Goal: Task Accomplishment & Management: Manage account settings

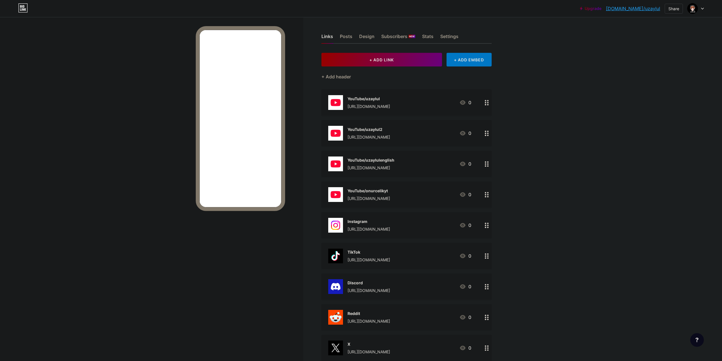
click at [390, 106] on div "[URL][DOMAIN_NAME]" at bounding box center [368, 106] width 43 height 6
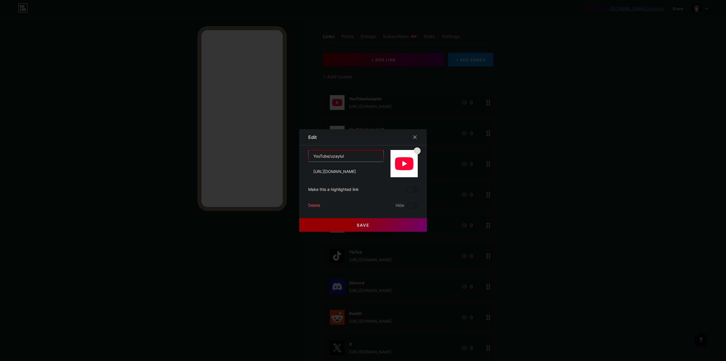
drag, startPoint x: 327, startPoint y: 156, endPoint x: 363, endPoint y: 156, distance: 36.0
click at [363, 156] on input "YouTube/uzaylul" at bounding box center [346, 155] width 75 height 11
type input "YouTube"
click at [334, 227] on button "Save" at bounding box center [363, 225] width 128 height 14
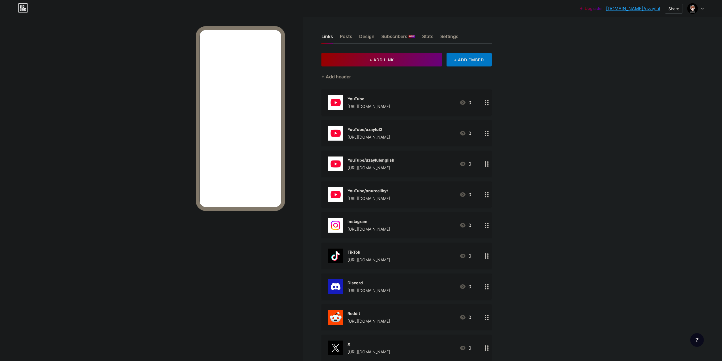
click at [375, 135] on div "[URL][DOMAIN_NAME]" at bounding box center [368, 137] width 43 height 6
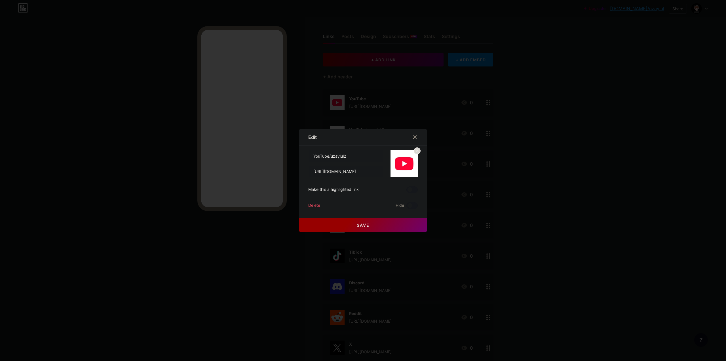
click at [313, 205] on div "Delete" at bounding box center [314, 205] width 12 height 7
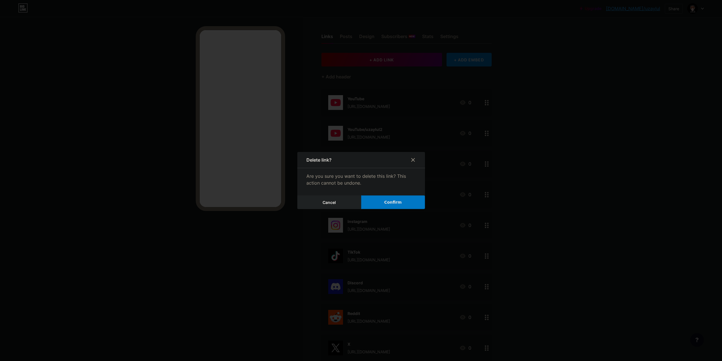
click at [384, 206] on button "Confirm" at bounding box center [393, 202] width 64 height 14
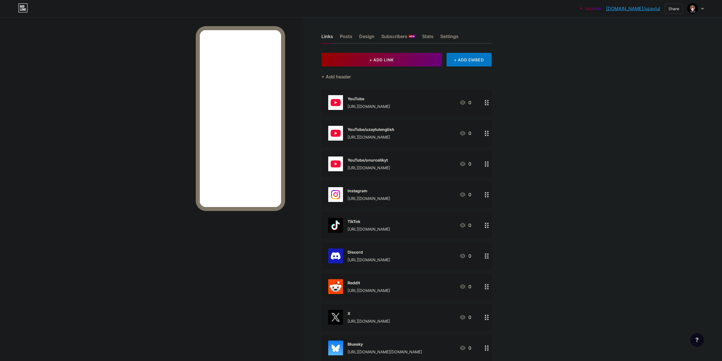
click at [364, 134] on div "[URL][DOMAIN_NAME]" at bounding box center [370, 137] width 47 height 6
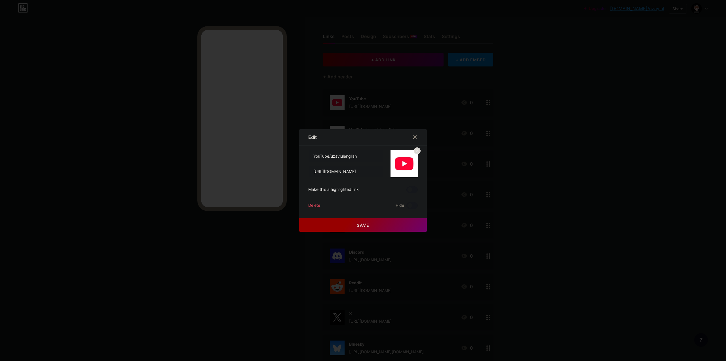
click at [313, 206] on div "Delete" at bounding box center [314, 205] width 12 height 7
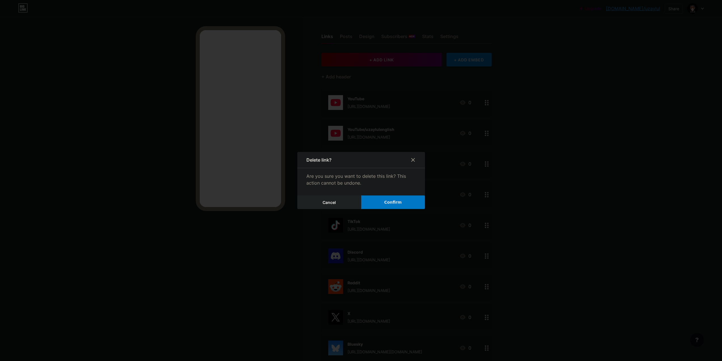
click at [394, 203] on span "Confirm" at bounding box center [393, 202] width 18 height 6
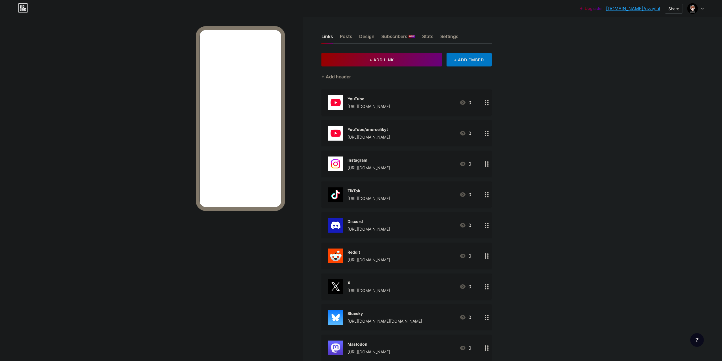
click at [359, 129] on div "YouTube/onurcelikyt" at bounding box center [368, 129] width 43 height 6
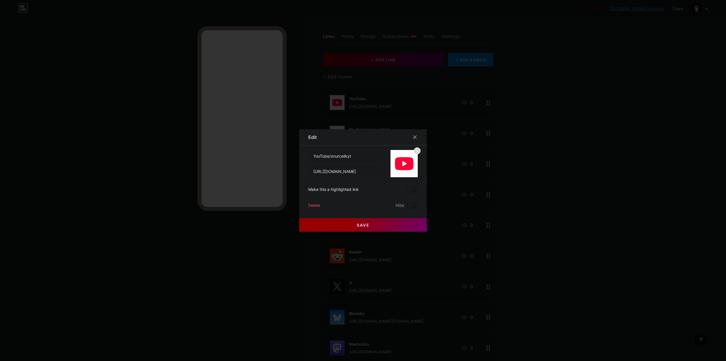
click at [313, 205] on div "Delete" at bounding box center [314, 205] width 12 height 7
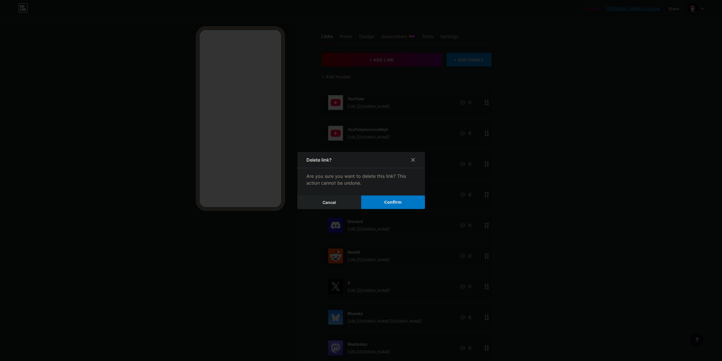
click at [391, 205] on button "Confirm" at bounding box center [393, 202] width 64 height 14
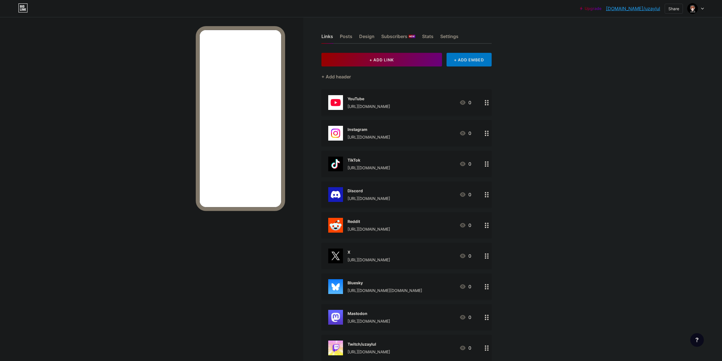
click at [367, 200] on div "[URL][DOMAIN_NAME]" at bounding box center [368, 198] width 43 height 6
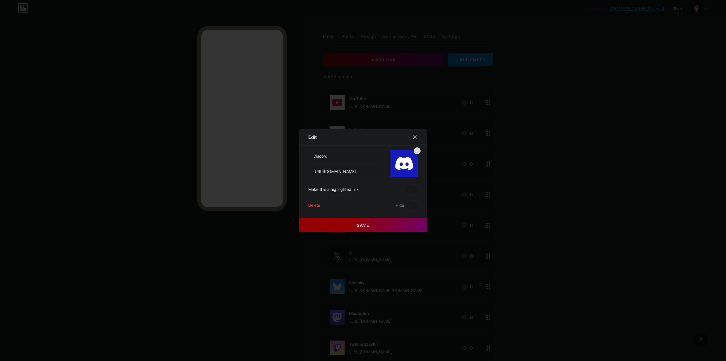
click at [314, 205] on div "Delete" at bounding box center [314, 205] width 12 height 7
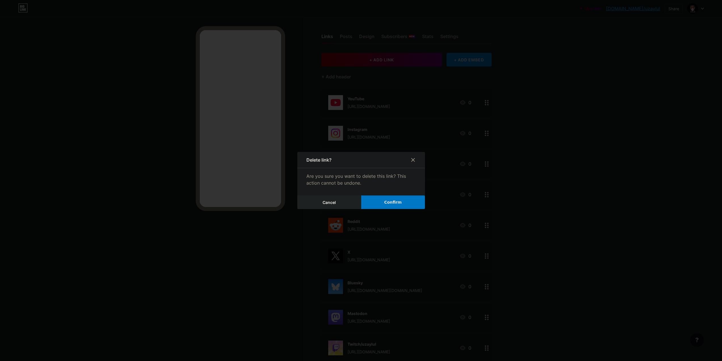
click at [388, 205] on span "Confirm" at bounding box center [393, 202] width 18 height 6
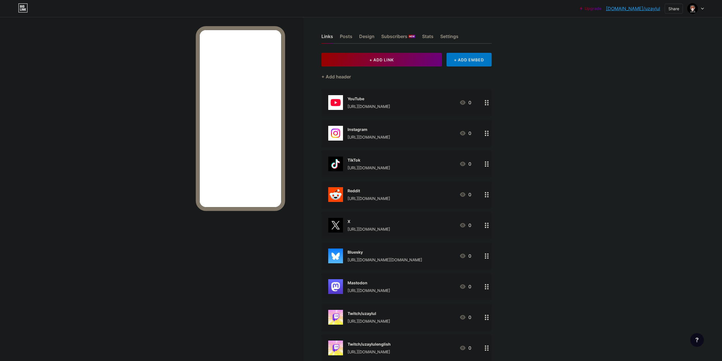
click at [370, 199] on div "[URL][DOMAIN_NAME]" at bounding box center [368, 198] width 43 height 6
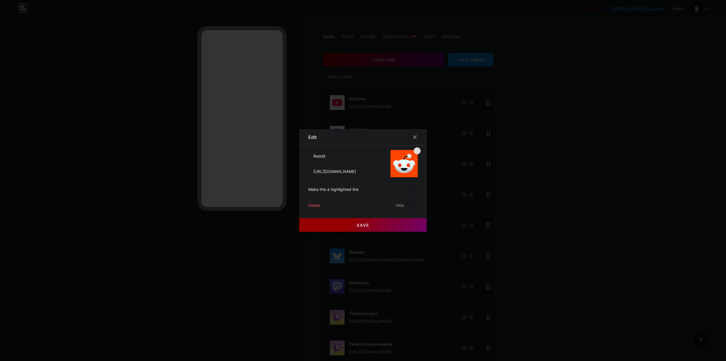
click at [309, 208] on div "Delete" at bounding box center [314, 205] width 12 height 7
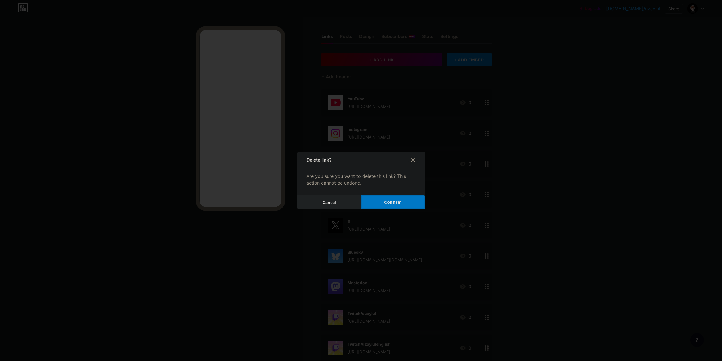
click at [397, 205] on span "Confirm" at bounding box center [393, 202] width 18 height 6
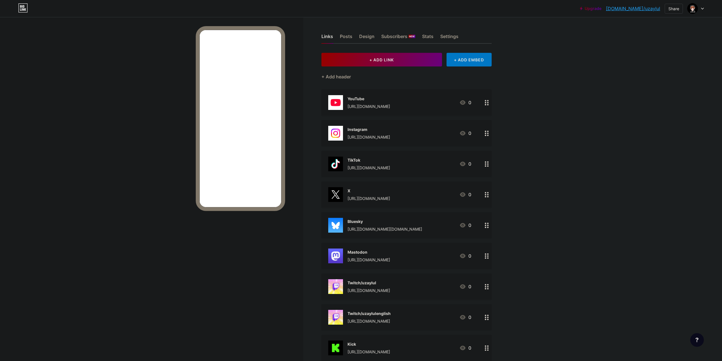
click at [362, 195] on div "[URL][DOMAIN_NAME]" at bounding box center [368, 198] width 43 height 6
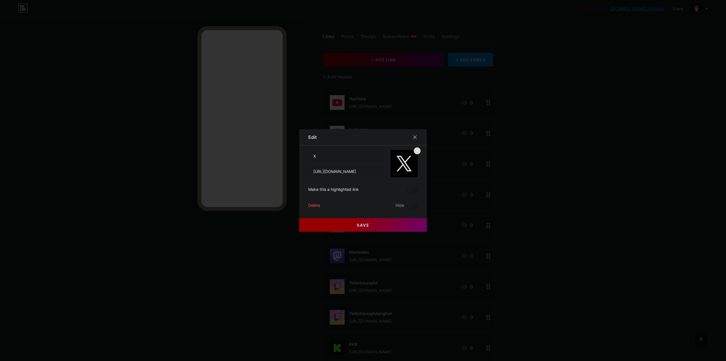
click at [310, 204] on div "Delete" at bounding box center [314, 205] width 12 height 7
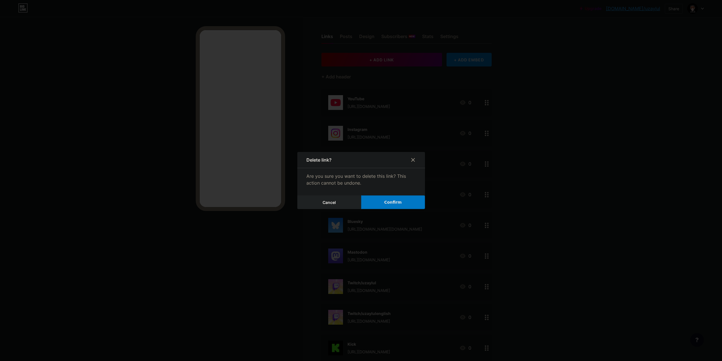
click at [405, 205] on button "Confirm" at bounding box center [393, 202] width 64 height 14
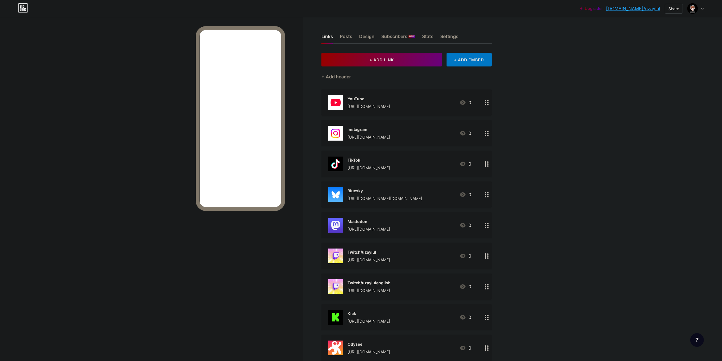
click at [366, 200] on div "[URL][DOMAIN_NAME][DOMAIN_NAME]" at bounding box center [384, 198] width 75 height 6
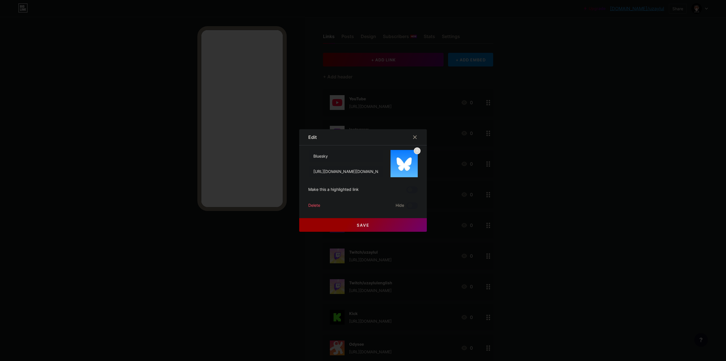
click at [312, 203] on div "Delete" at bounding box center [314, 205] width 12 height 7
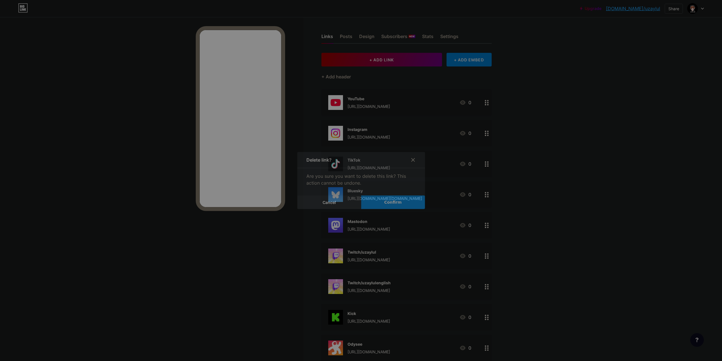
click at [395, 203] on span "Confirm" at bounding box center [393, 202] width 18 height 6
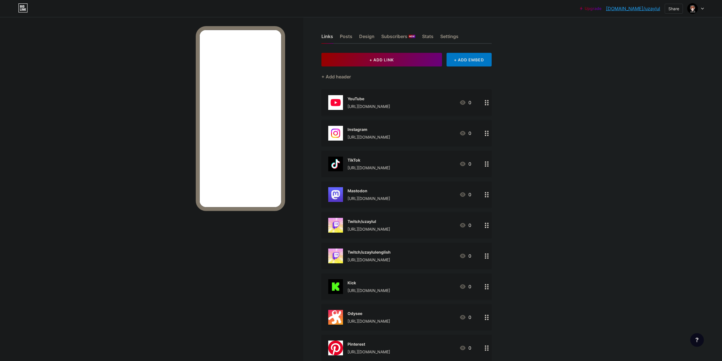
click at [374, 197] on div "[URL][DOMAIN_NAME]" at bounding box center [368, 198] width 43 height 6
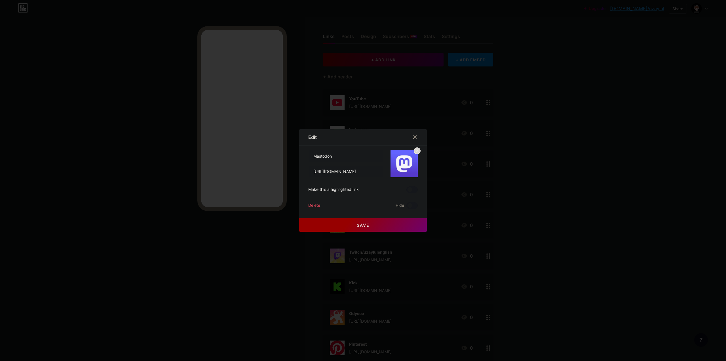
click at [314, 202] on div "Mastodon [URL][DOMAIN_NAME] Make this a highlighted link Delete Hide Save" at bounding box center [362, 179] width 109 height 59
click at [313, 204] on div "Delete" at bounding box center [314, 205] width 12 height 7
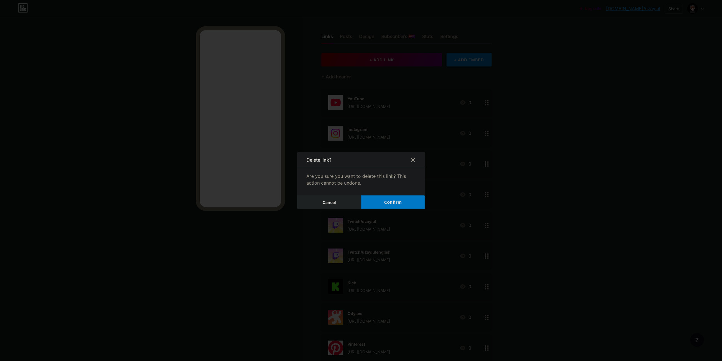
click at [386, 205] on span "Confirm" at bounding box center [393, 202] width 18 height 6
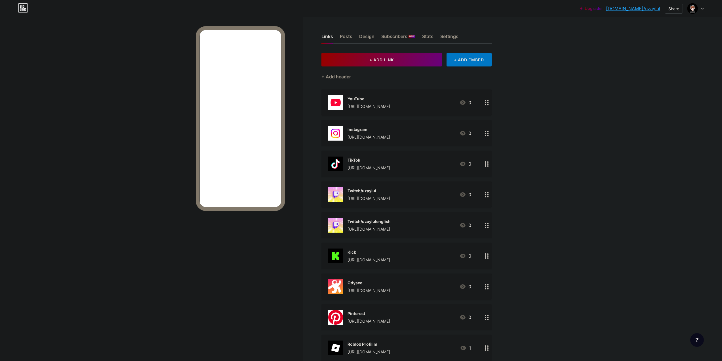
click at [356, 195] on div "[URL][DOMAIN_NAME]" at bounding box center [368, 198] width 43 height 6
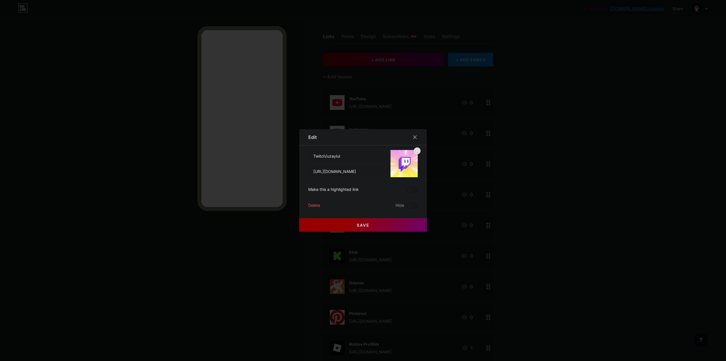
click at [309, 203] on div "Delete" at bounding box center [314, 205] width 12 height 7
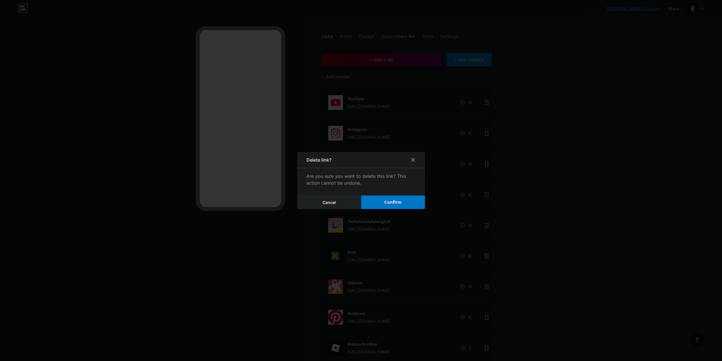
click at [394, 207] on button "Confirm" at bounding box center [393, 202] width 64 height 14
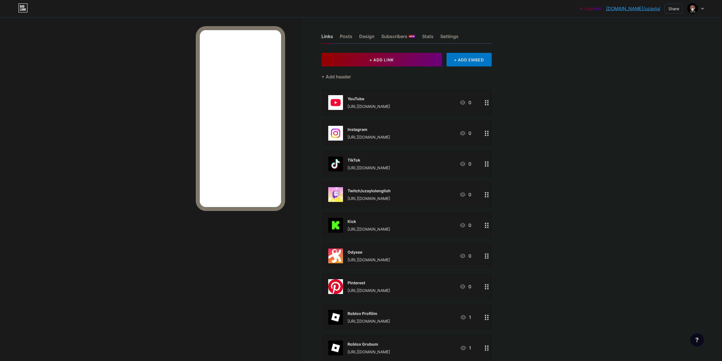
click at [372, 199] on div "[URL][DOMAIN_NAME]" at bounding box center [368, 198] width 43 height 6
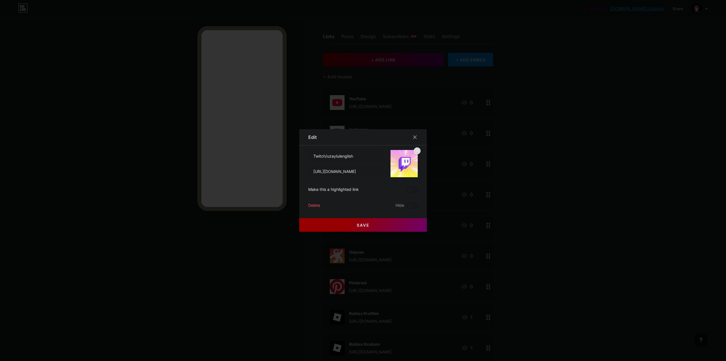
click at [312, 205] on div "Delete" at bounding box center [314, 205] width 12 height 7
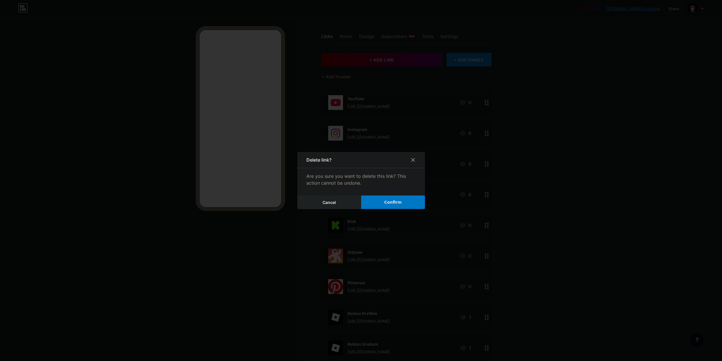
click at [395, 203] on span "Confirm" at bounding box center [393, 202] width 18 height 6
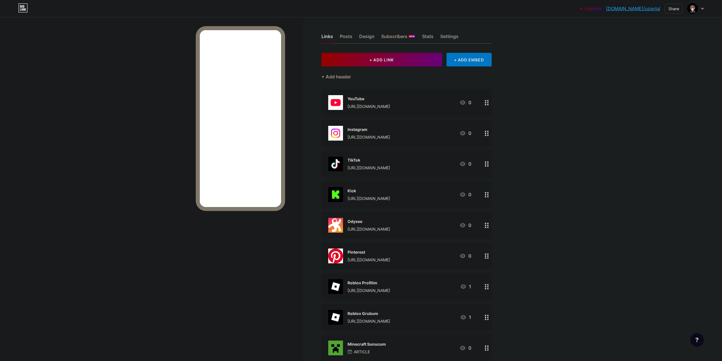
click at [364, 195] on div "[URL][DOMAIN_NAME]" at bounding box center [368, 198] width 43 height 6
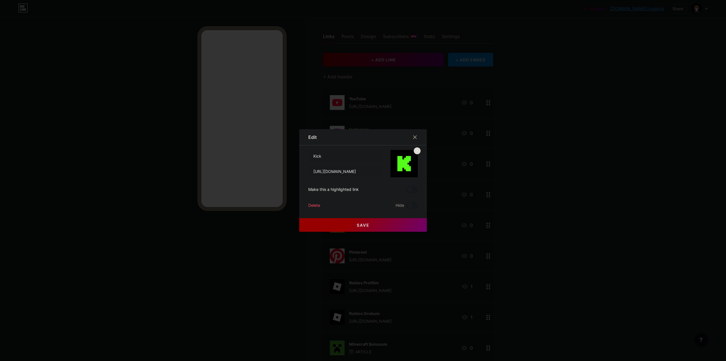
click at [310, 205] on div "Delete" at bounding box center [314, 205] width 12 height 7
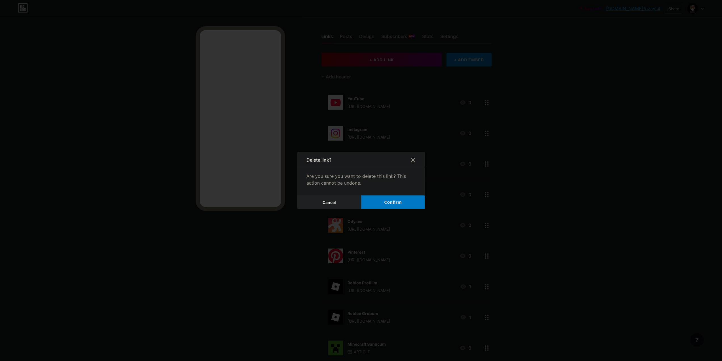
click at [392, 207] on button "Confirm" at bounding box center [393, 202] width 64 height 14
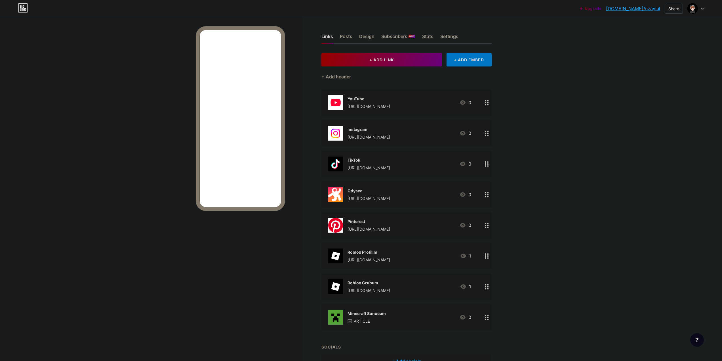
click at [368, 195] on div "Odysee [URL][DOMAIN_NAME]" at bounding box center [368, 194] width 43 height 15
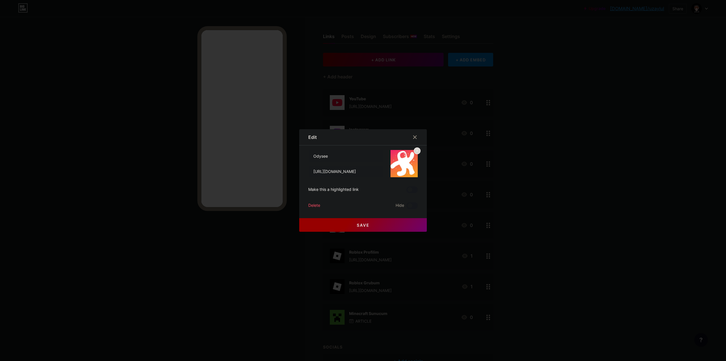
click at [314, 205] on div "Delete" at bounding box center [314, 205] width 12 height 7
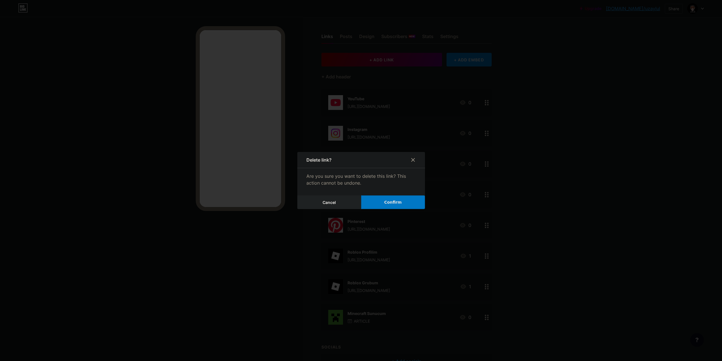
click at [393, 203] on span "Confirm" at bounding box center [393, 202] width 18 height 6
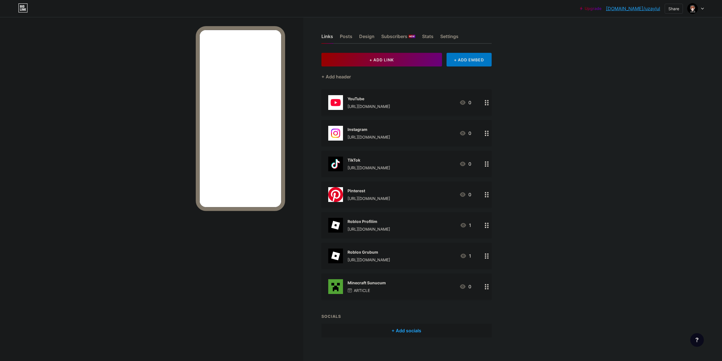
click at [375, 197] on div "[URL][DOMAIN_NAME]" at bounding box center [368, 198] width 43 height 6
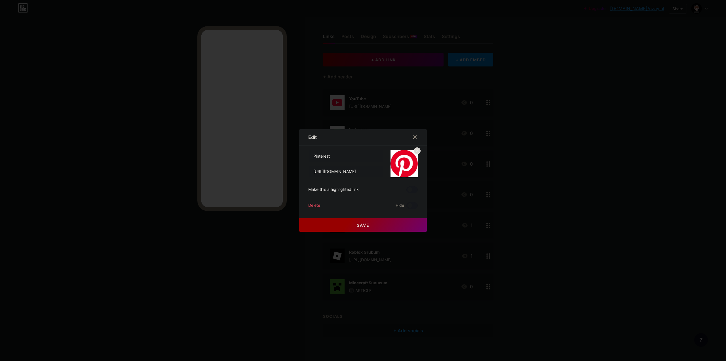
click at [304, 204] on div "Edit Content YouTube Play YouTube video without leaving your page. ADD Vimeo Pl…" at bounding box center [363, 180] width 128 height 102
click at [309, 206] on div "Delete" at bounding box center [314, 205] width 12 height 7
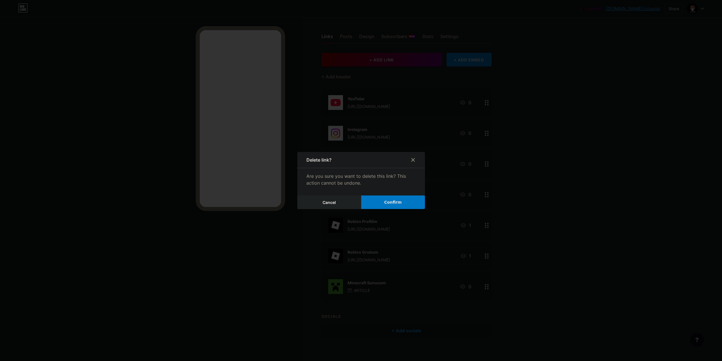
click at [385, 201] on button "Confirm" at bounding box center [393, 202] width 64 height 14
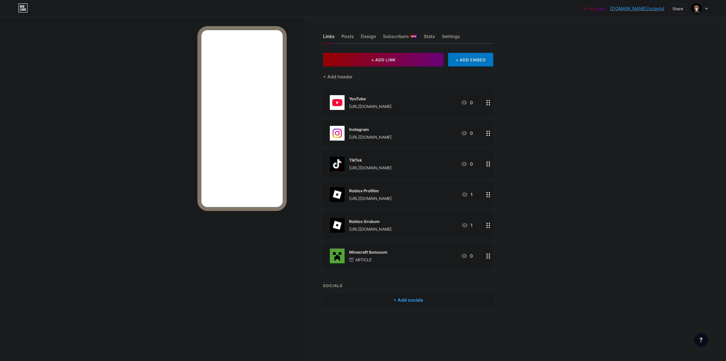
click at [372, 195] on div "Roblox Profilim [URL][DOMAIN_NAME]" at bounding box center [370, 194] width 43 height 15
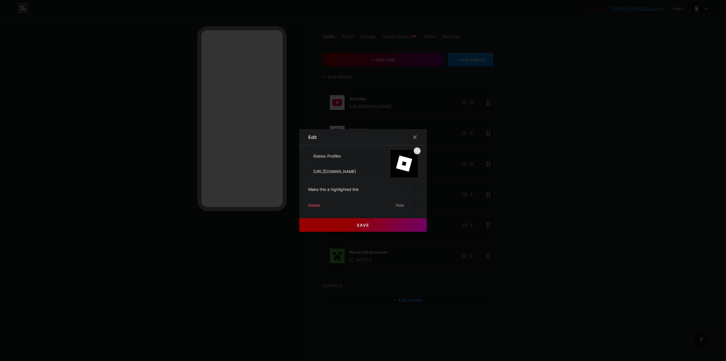
click at [311, 206] on div "Delete" at bounding box center [314, 205] width 12 height 7
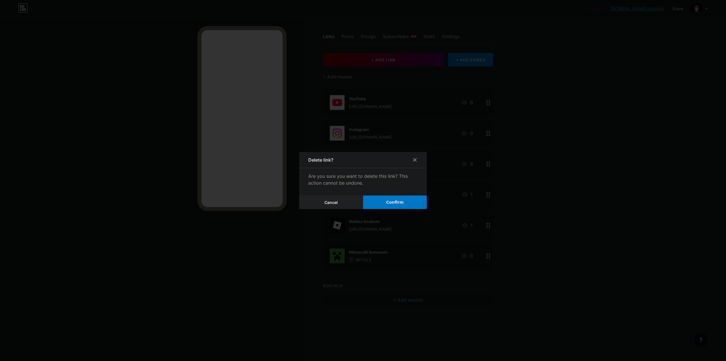
click at [396, 207] on button "Confirm" at bounding box center [395, 202] width 64 height 14
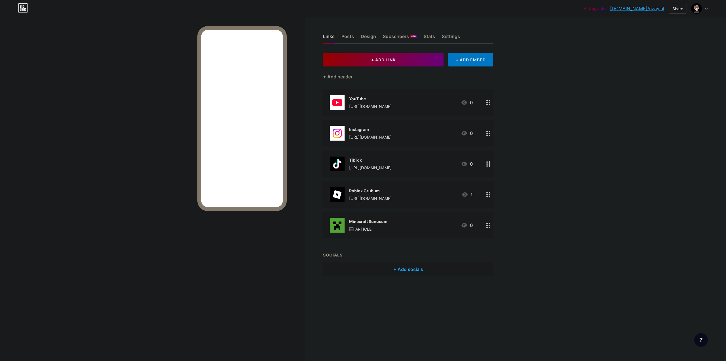
click at [375, 197] on div "[URL][DOMAIN_NAME]" at bounding box center [370, 198] width 43 height 6
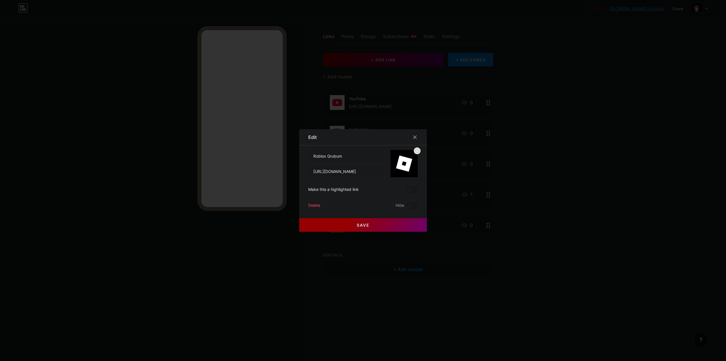
click at [313, 205] on div "Delete" at bounding box center [314, 205] width 12 height 7
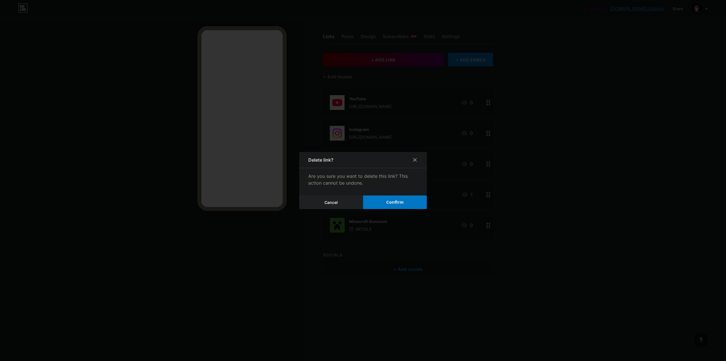
click at [399, 204] on span "Confirm" at bounding box center [395, 202] width 18 height 6
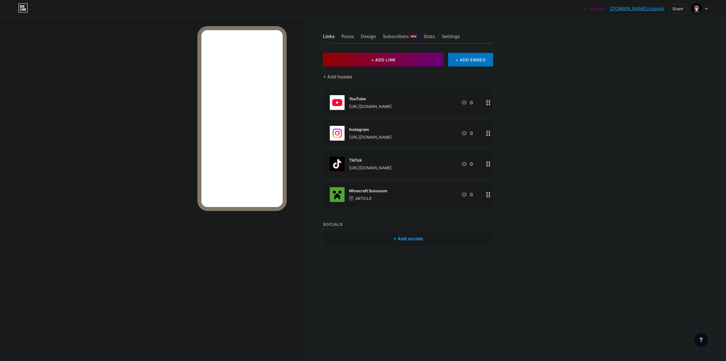
click at [378, 195] on div "Minecraft Sunucum ARTICLE" at bounding box center [368, 194] width 38 height 15
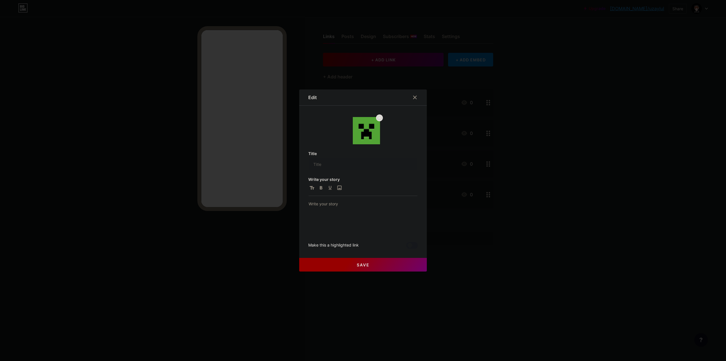
type input "Minecraft Sunucum"
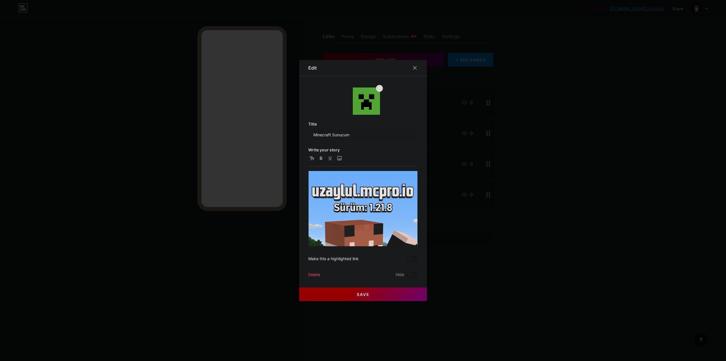
click at [312, 272] on div "Delete" at bounding box center [314, 274] width 12 height 7
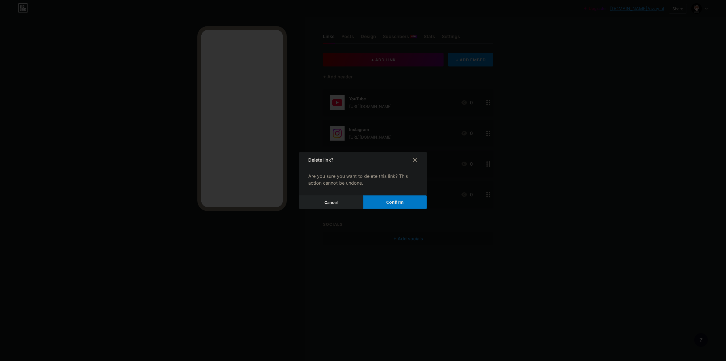
click at [399, 205] on span "Confirm" at bounding box center [395, 202] width 18 height 6
